Goal: Communication & Community: Share content

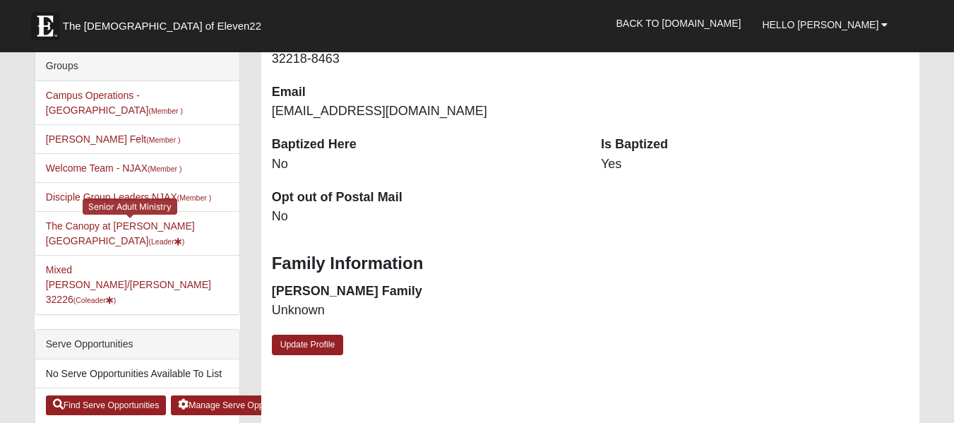
scroll to position [353, 0]
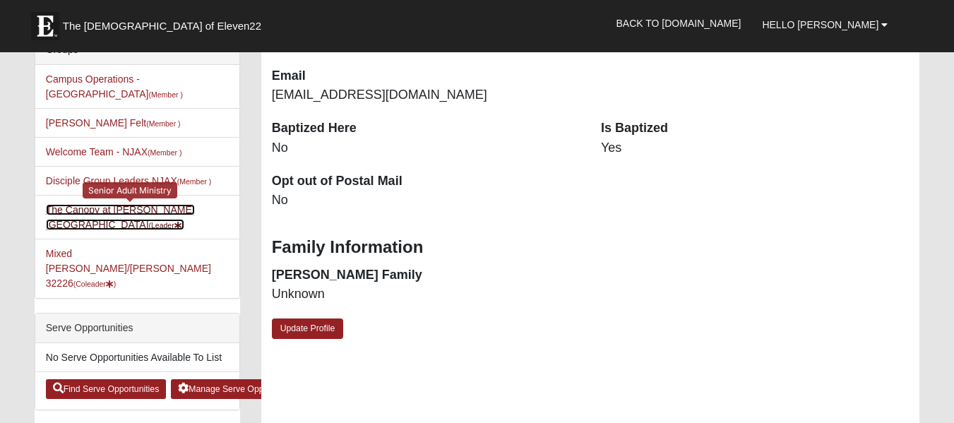
click at [137, 204] on link "The Canopy at [PERSON_NAME][GEOGRAPHIC_DATA] (Leader )" at bounding box center [120, 217] width 149 height 26
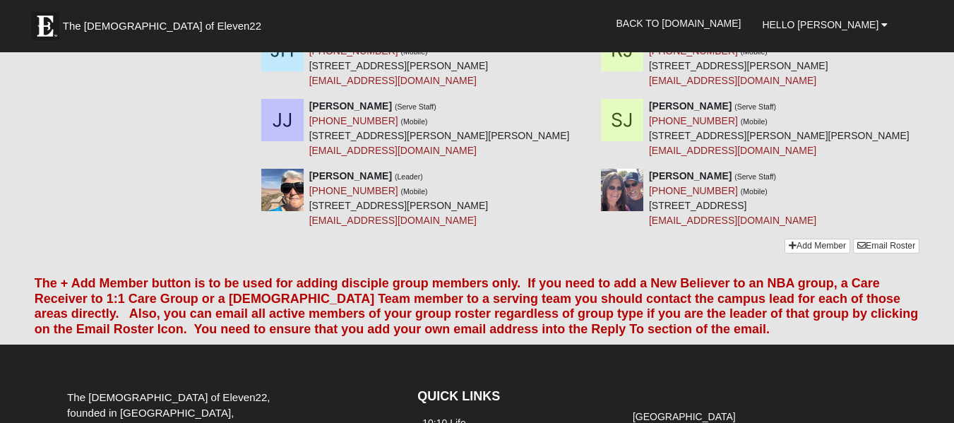
scroll to position [635, 0]
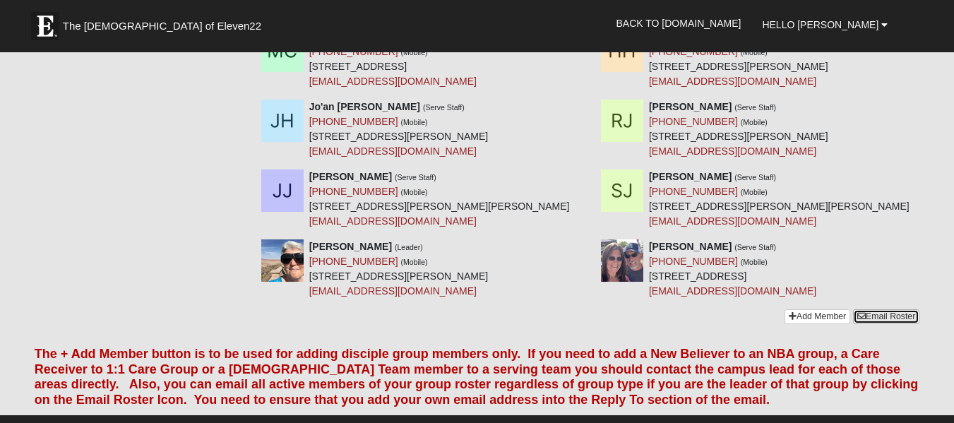
click at [885, 309] on link "Email Roster" at bounding box center [886, 316] width 66 height 15
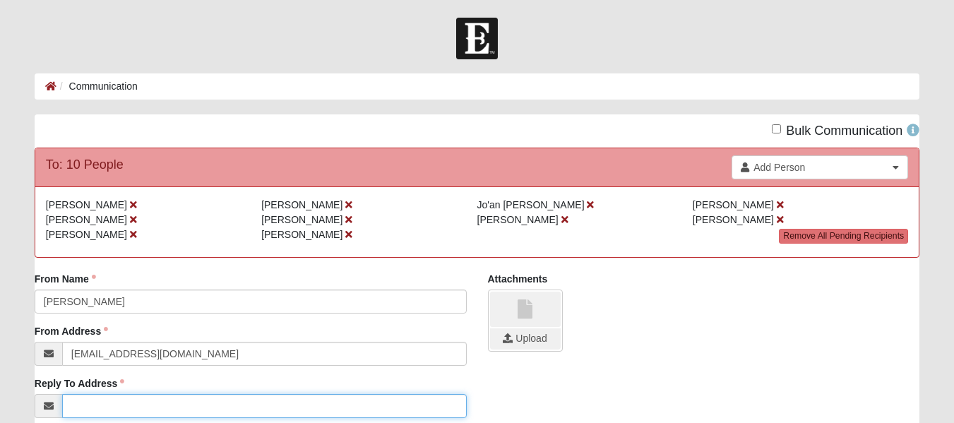
click at [118, 405] on input "Reply To Address" at bounding box center [264, 406] width 405 height 24
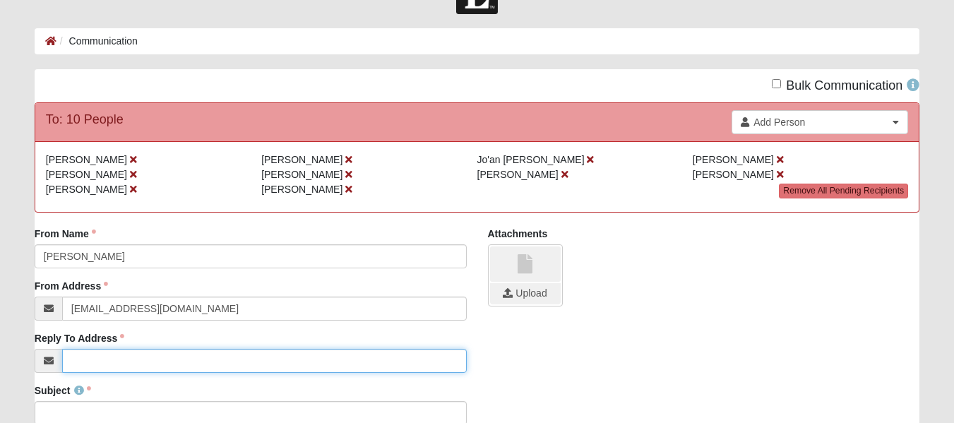
scroll to position [71, 0]
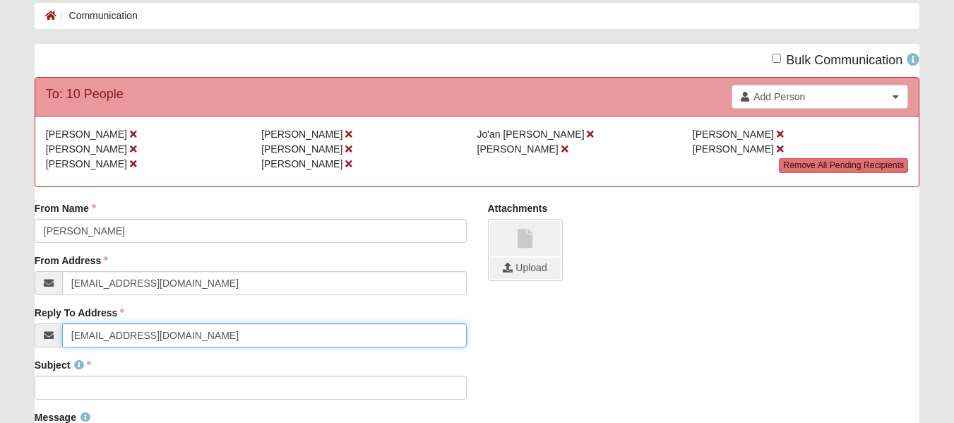
type input "[EMAIL_ADDRESS][DOMAIN_NAME]"
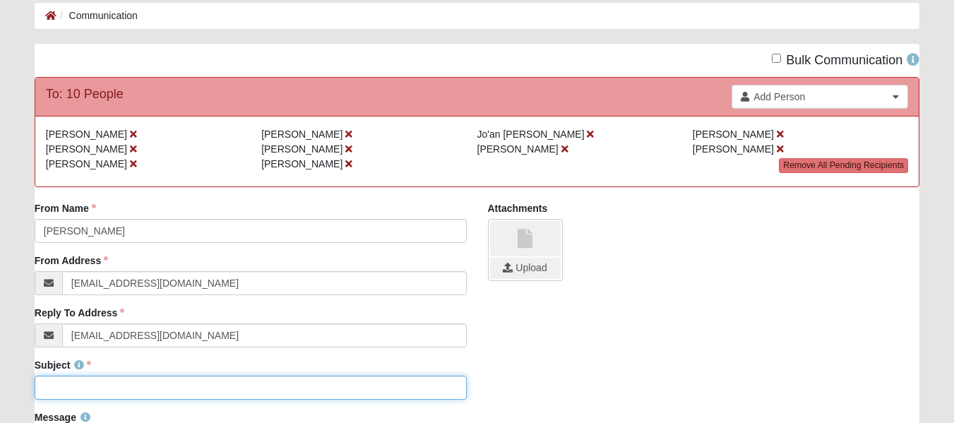
click at [60, 386] on input "Subject" at bounding box center [251, 388] width 432 height 24
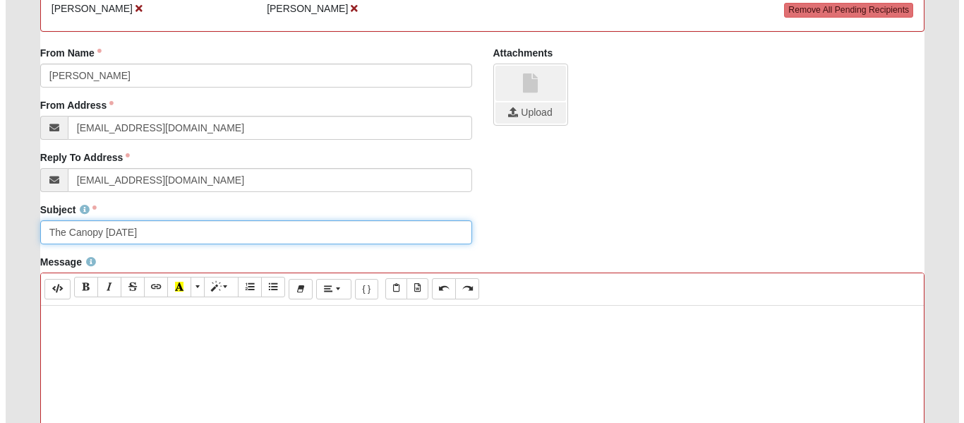
scroll to position [282, 0]
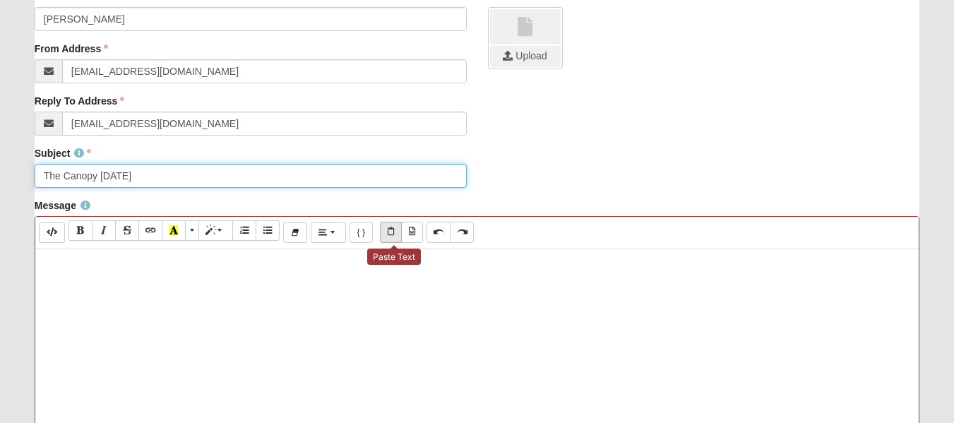
type input "The Canopy September 16"
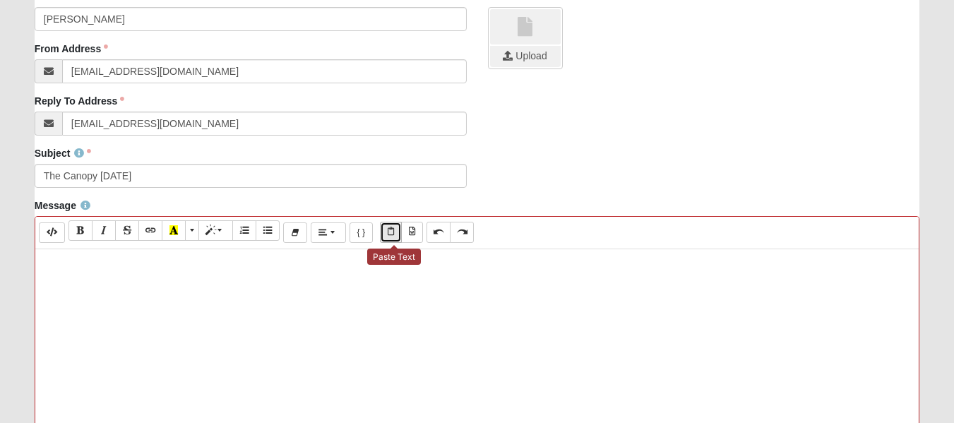
click at [390, 232] on icon "Paste Text" at bounding box center [391, 231] width 6 height 8
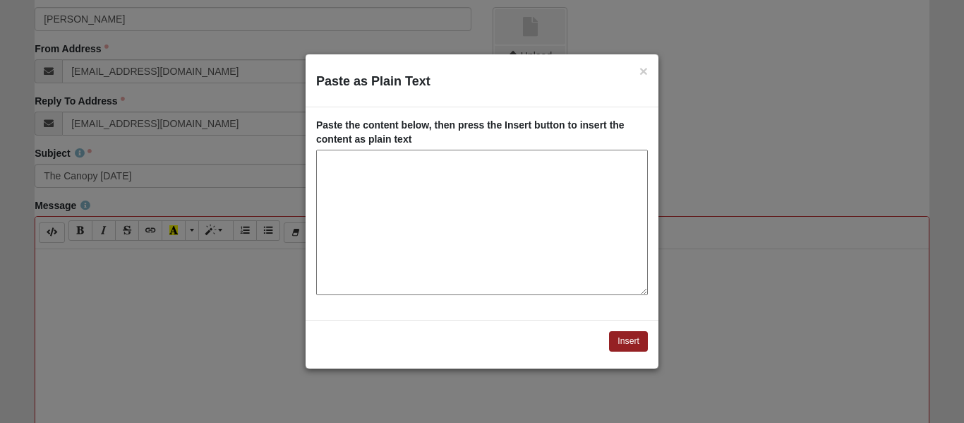
click at [387, 215] on textarea "Paste as Plain Text" at bounding box center [482, 222] width 332 height 145
drag, startPoint x: 386, startPoint y: 215, endPoint x: 585, endPoint y: 260, distance: 204.0
drag, startPoint x: 585, startPoint y: 260, endPoint x: 393, endPoint y: 198, distance: 202.5
paste textarea "Senior Adult Ministry at The Canopy Service Assignments September 16, 2025, 1:0…"
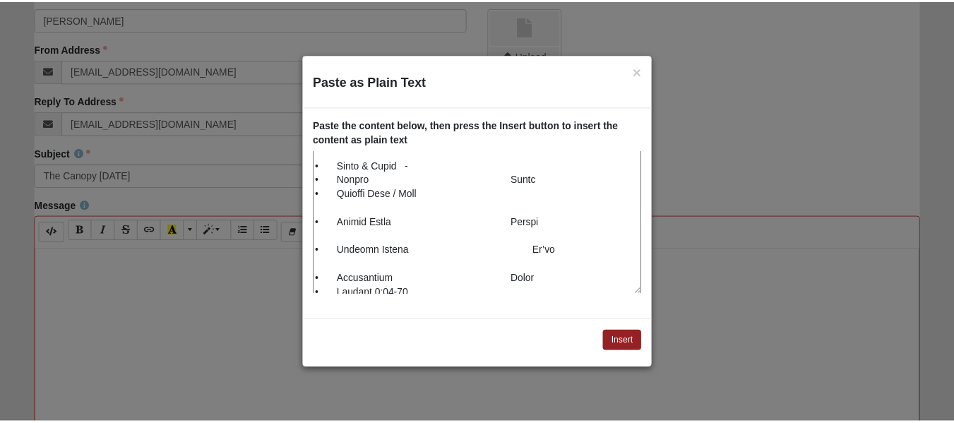
scroll to position [0, 0]
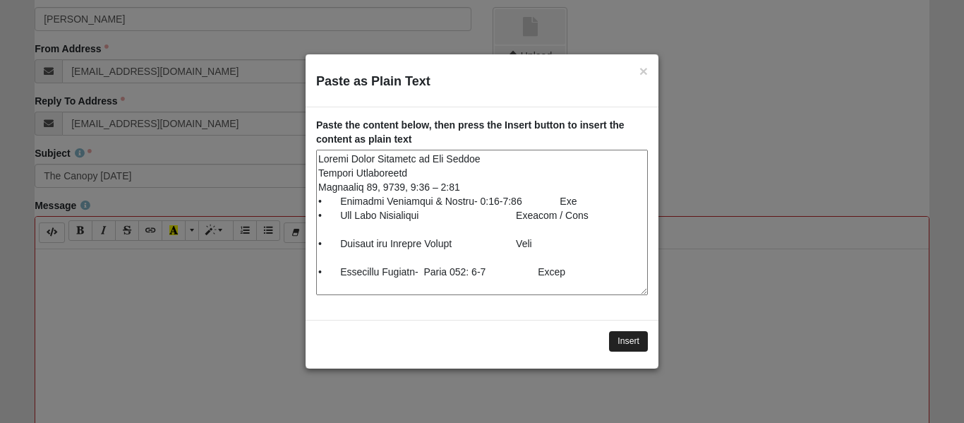
type textarea "Senior Adult Ministry at The Canopy Service Assignments September 16, 2025, 1:0…"
click at [633, 340] on button "Insert" at bounding box center [628, 341] width 39 height 20
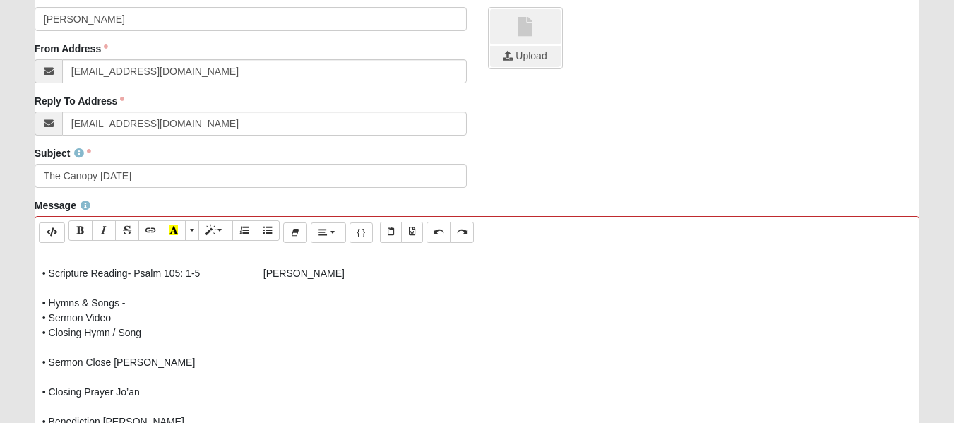
scroll to position [116, 0]
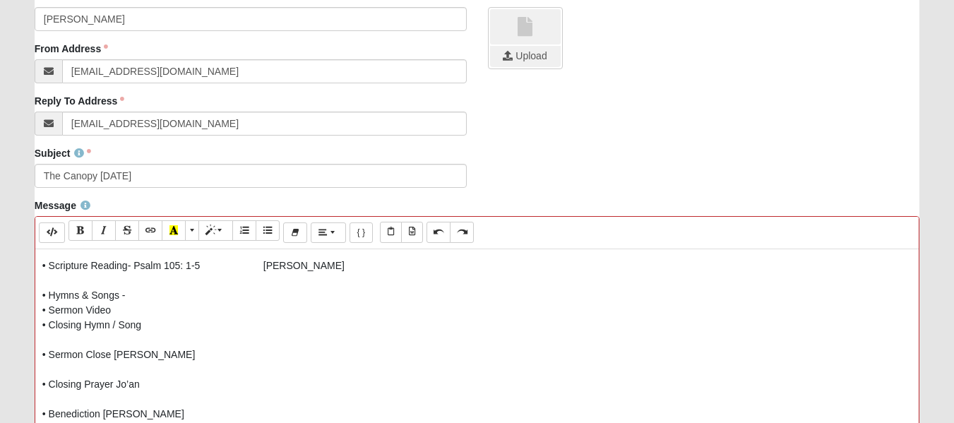
click at [85, 306] on p "Senior Adult Ministry at The Canopy Service Assignments September 16, 2025, 1:0…" at bounding box center [476, 399] width 869 height 519
click at [116, 356] on p "Senior Adult Ministry at The Canopy Service Assignments September 16, 2025, 1:0…" at bounding box center [476, 399] width 869 height 519
click at [116, 386] on p "Senior Adult Ministry at The Canopy Service Assignments September 16, 2025, 1:0…" at bounding box center [476, 399] width 869 height 519
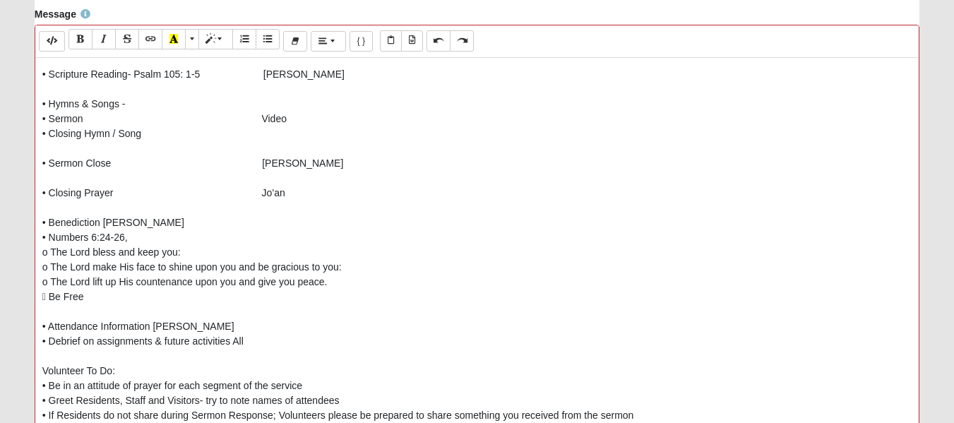
scroll to position [494, 0]
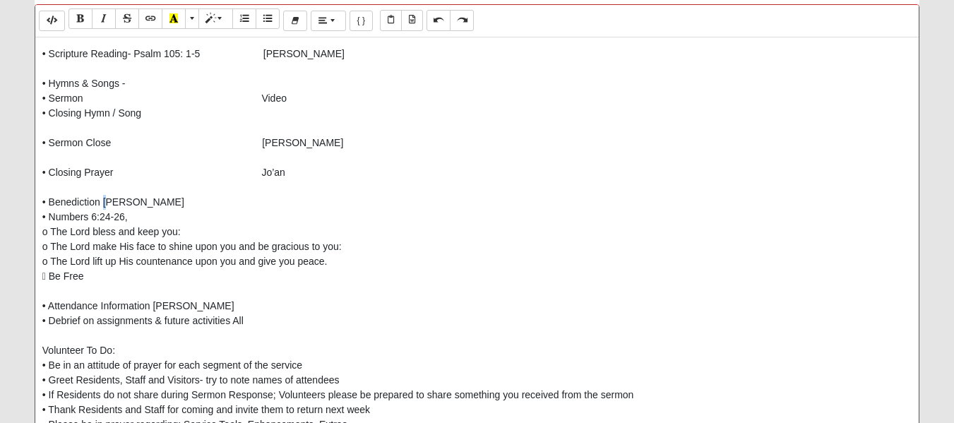
click at [108, 203] on p "Senior Adult Ministry at The Canopy Service Assignments September 16, 2025, 1:0…" at bounding box center [476, 187] width 869 height 519
click at [104, 204] on p "Senior Adult Ministry at The Canopy Service Assignments September 16, 2025, 1:0…" at bounding box center [476, 187] width 869 height 519
click at [154, 302] on p "Senior Adult Ministry at The Canopy Service Assignments September 16, 2025, 1:0…" at bounding box center [476, 187] width 869 height 519
click at [234, 323] on p "Senior Adult Ministry at The Canopy Service Assignments September 16, 2025, 1:0…" at bounding box center [476, 187] width 869 height 519
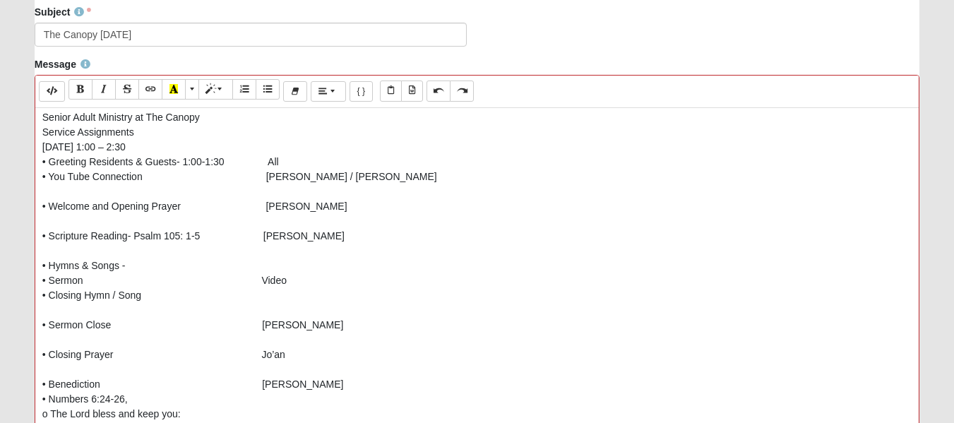
scroll to position [0, 0]
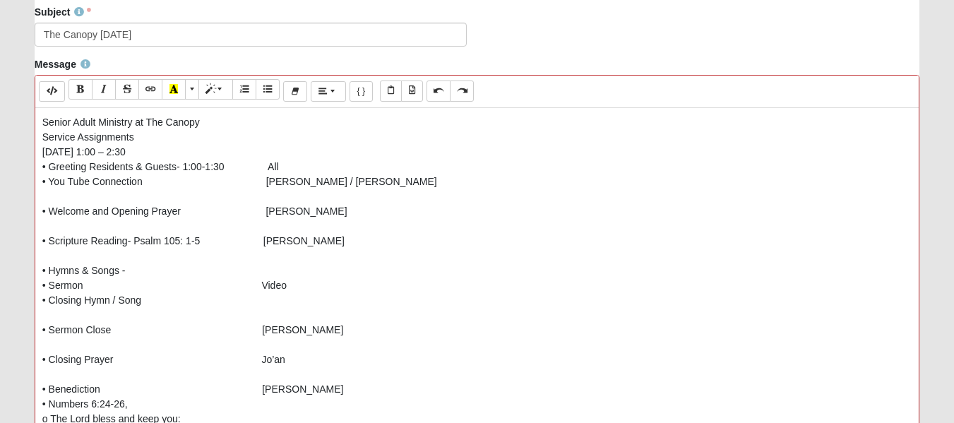
click at [40, 118] on div "Senior Adult Ministry at The Canopy Service Assignments September 16, 2025, 1:0…" at bounding box center [476, 320] width 883 height 424
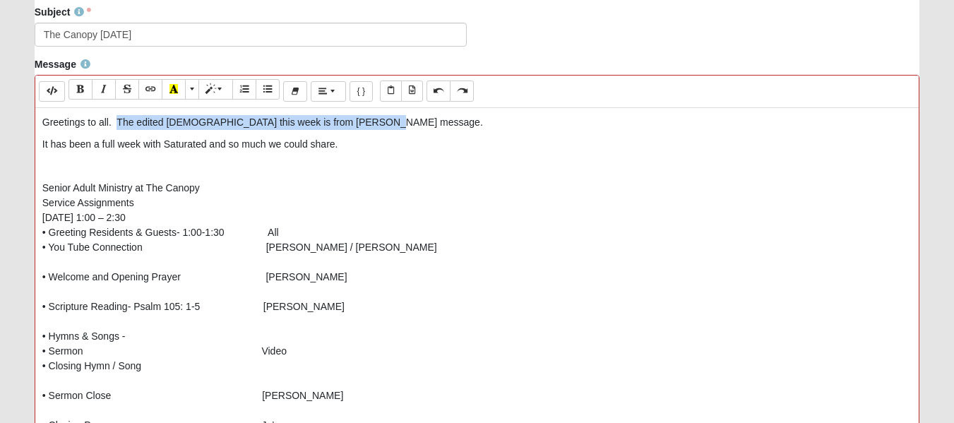
drag, startPoint x: 118, startPoint y: 121, endPoint x: 381, endPoint y: 121, distance: 263.3
click at [381, 121] on p "Greetings to all. The edited sermon this week is from Jon Tyson's message." at bounding box center [476, 122] width 869 height 15
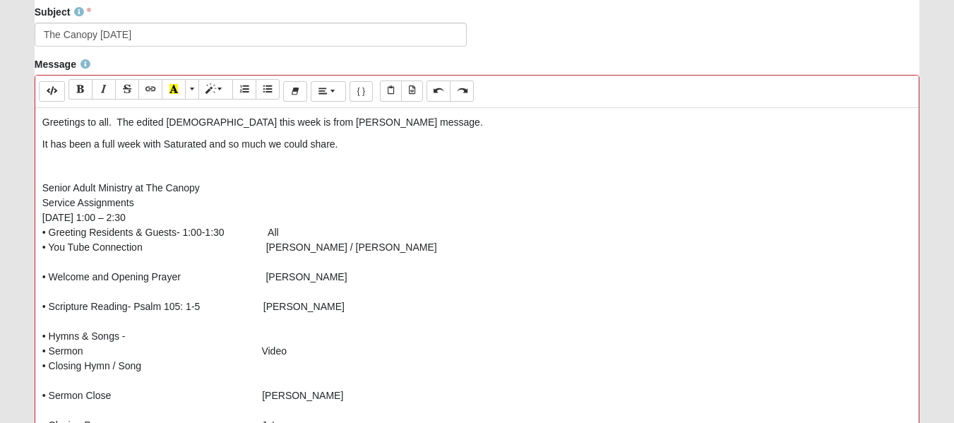
drag, startPoint x: 429, startPoint y: 146, endPoint x: 345, endPoint y: 144, distance: 84.0
click at [345, 144] on p "It has been a full week with Saturated and so much we could share." at bounding box center [476, 144] width 869 height 15
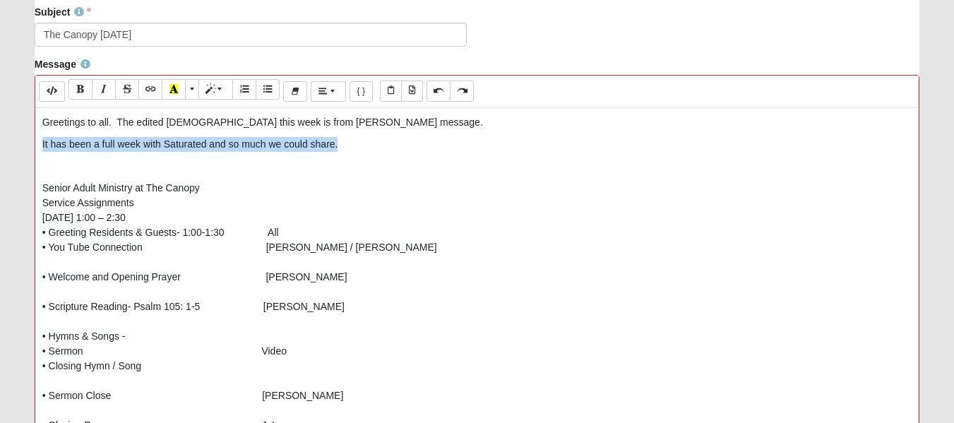
drag, startPoint x: 340, startPoint y: 141, endPoint x: 39, endPoint y: 143, distance: 300.8
click at [42, 143] on p "It has been a full week with Saturated and so much we could share." at bounding box center [476, 144] width 869 height 15
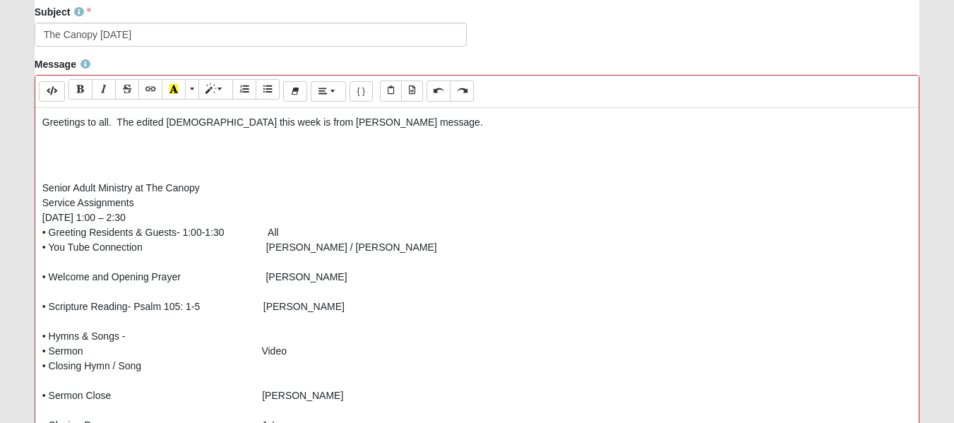
click at [116, 120] on p "Greetings to all. The edited sermon this week is from Jon Tyson's message." at bounding box center [476, 122] width 869 height 15
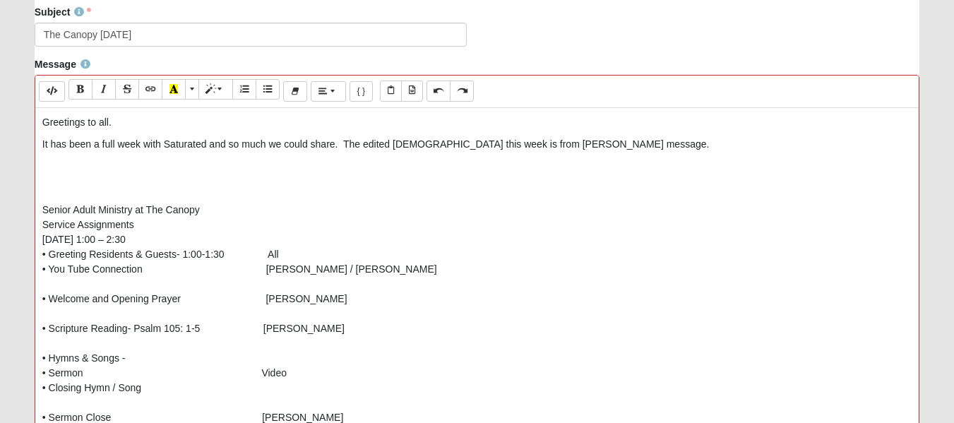
drag, startPoint x: 609, startPoint y: 144, endPoint x: 618, endPoint y: 152, distance: 12.0
click at [608, 146] on p "It has been a full week with Saturated and so much we could share. The edited s…" at bounding box center [476, 144] width 869 height 15
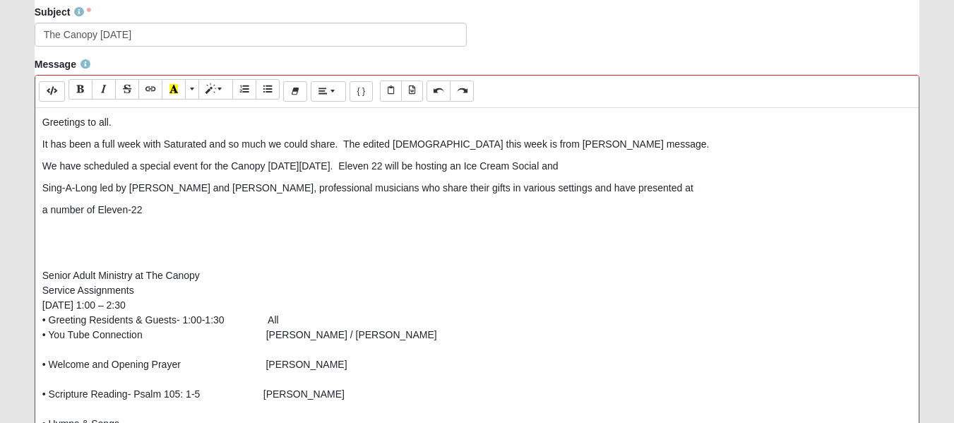
click at [96, 208] on p "a number of Eleven-22" at bounding box center [476, 210] width 869 height 15
click at [213, 211] on p "a number of facilities where Eleven-22" at bounding box center [476, 210] width 869 height 15
click at [370, 167] on p "We have scheduled a special event for the Canopy on Friday November 21. Eleven …" at bounding box center [476, 166] width 869 height 15
click at [313, 166] on p "We have scheduled a special event for the Canopy on Friday November 21. Eleven …" at bounding box center [476, 166] width 869 height 15
click at [100, 189] on p "Sing-A-Long led by Paul and Annette Pitts, professional musicians who share the…" at bounding box center [476, 188] width 869 height 15
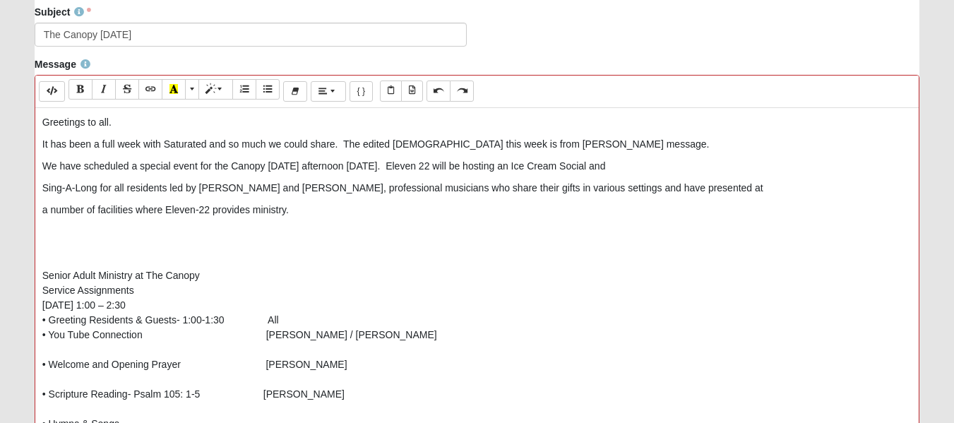
click at [399, 189] on p "Sing-A-Long for all residents led by Paul and Annette Pitts, professional music…" at bounding box center [476, 188] width 869 height 15
click at [400, 193] on p "Sing-A-Long for all residents led by Paul and Annette Pitts, professional music…" at bounding box center [476, 188] width 869 height 15
click at [479, 186] on p "Sing-A-Long for all residents led by Paul and Annette Pitts, professional music…" at bounding box center [476, 188] width 869 height 15
click at [494, 189] on p "Sing-A-Long for all residents led by Paul and Annette Pitts, professional music…" at bounding box center [476, 188] width 869 height 15
click at [310, 213] on p "a number of facilities where Eleven-22 provides ministry." at bounding box center [476, 210] width 869 height 15
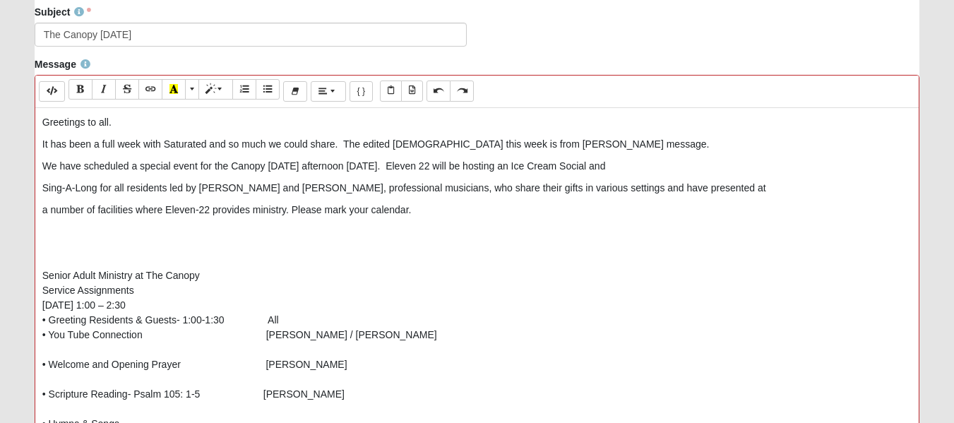
click at [80, 242] on div "Greetings to all. It has been a full week with Saturated and so much we could s…" at bounding box center [476, 320] width 883 height 424
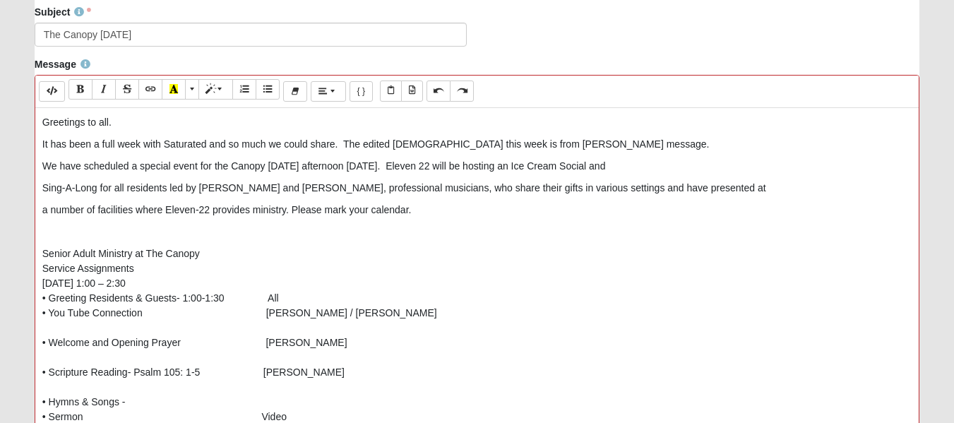
click at [165, 187] on p "Sing-A-Long for all residents led by Paul and Annette Pitts, professional music…" at bounding box center [476, 188] width 869 height 15
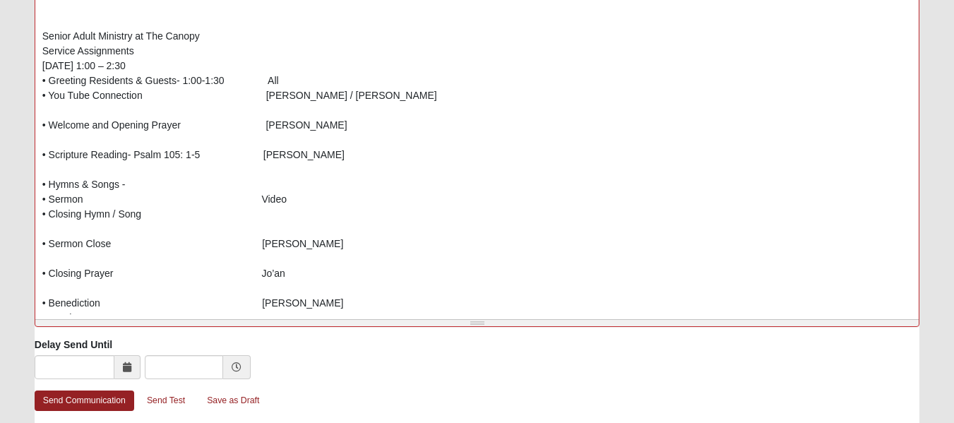
scroll to position [700, 0]
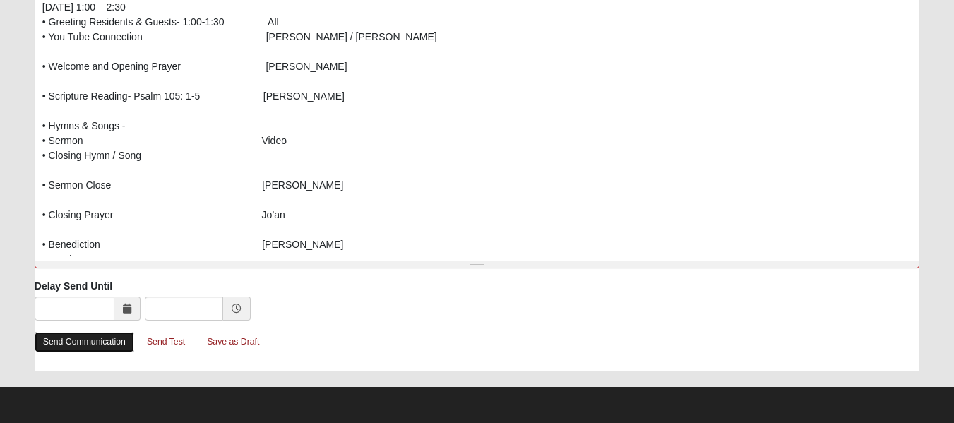
click at [97, 339] on link "Send Communication" at bounding box center [85, 342] width 100 height 20
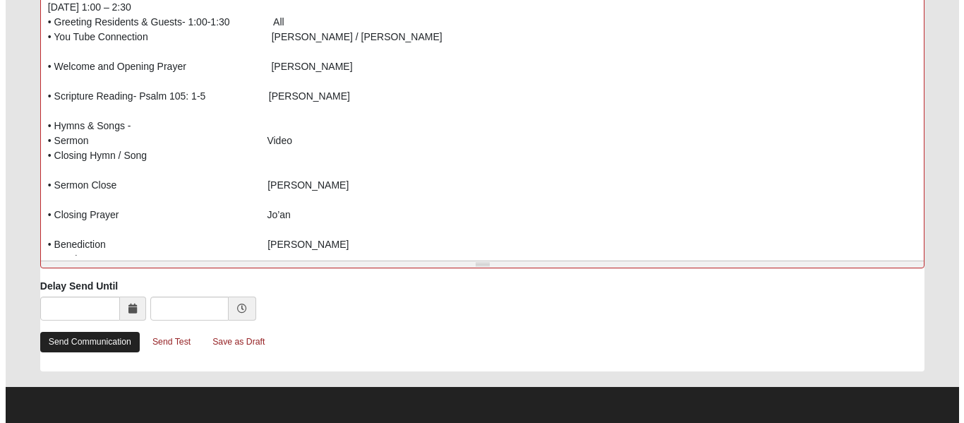
scroll to position [0, 0]
